Goal: Information Seeking & Learning: Understand process/instructions

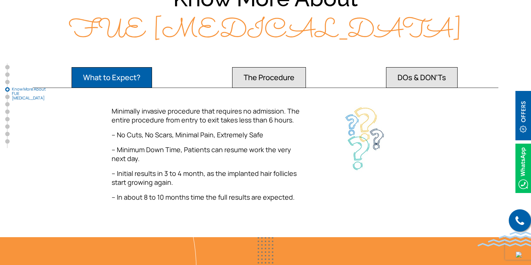
scroll to position [1065, 0]
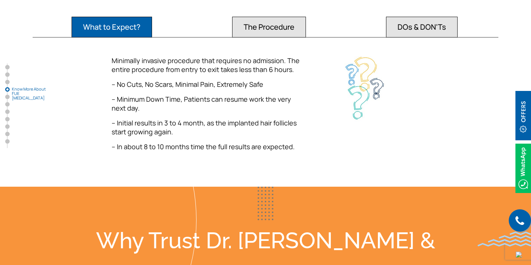
click at [152, 17] on button "The Procedure" at bounding box center [112, 27] width 80 height 21
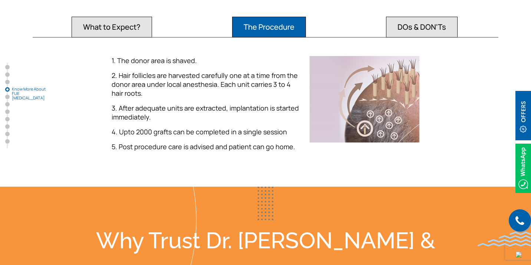
click at [152, 23] on button "DOs & DON'Ts" at bounding box center [112, 27] width 80 height 21
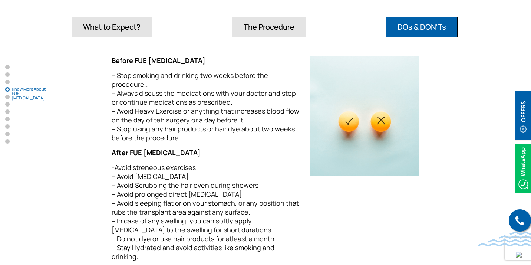
click at [174, 85] on span "– Stop smoking and drinking two weeks before the procedure.. – Always discuss t…" at bounding box center [206, 106] width 188 height 71
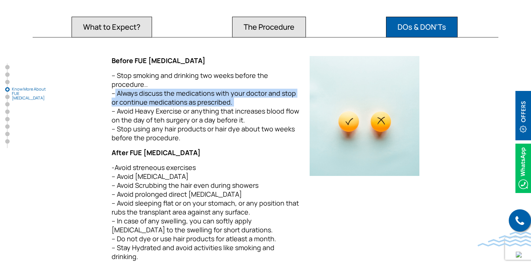
click at [174, 85] on span "– Stop smoking and drinking two weeks before the procedure.. – Always discuss t…" at bounding box center [206, 106] width 188 height 71
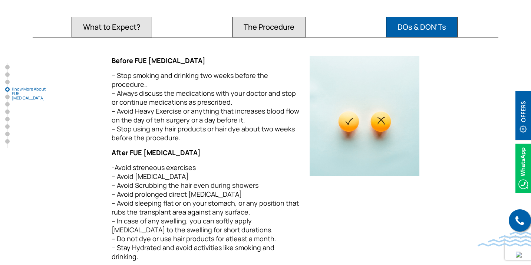
click at [173, 96] on span "– Stop smoking and drinking two weeks before the procedure.. – Always discuss t…" at bounding box center [206, 106] width 188 height 71
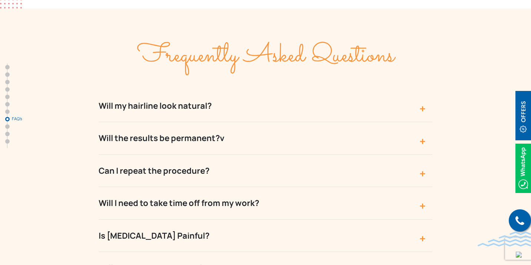
scroll to position [2674, 0]
